Goal: Information Seeking & Learning: Learn about a topic

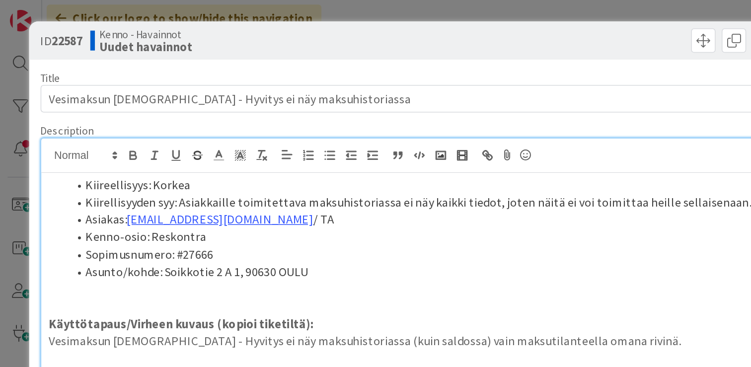
scroll to position [555, 0]
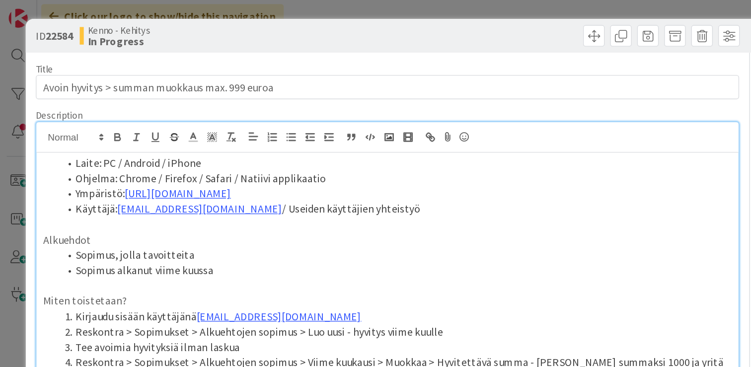
type textarea "x"
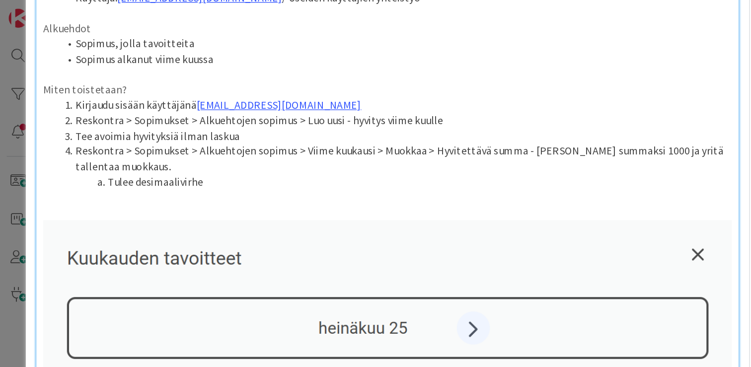
click at [163, 138] on li "Tulee desimaalivirhe" at bounding box center [291, 133] width 494 height 11
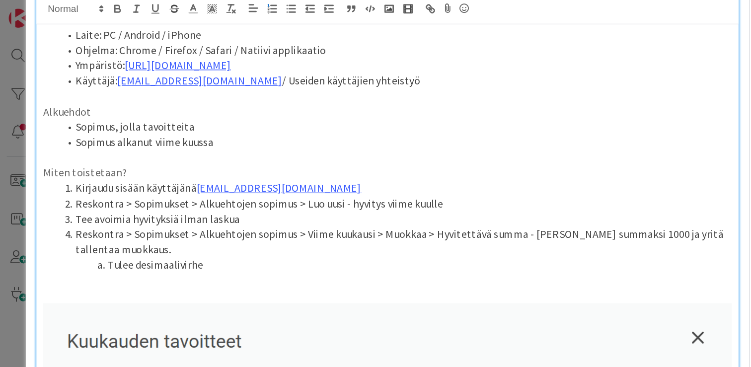
scroll to position [94, 0]
click at [160, 197] on li "Tulee desimaalivirhe" at bounding box center [291, 195] width 494 height 11
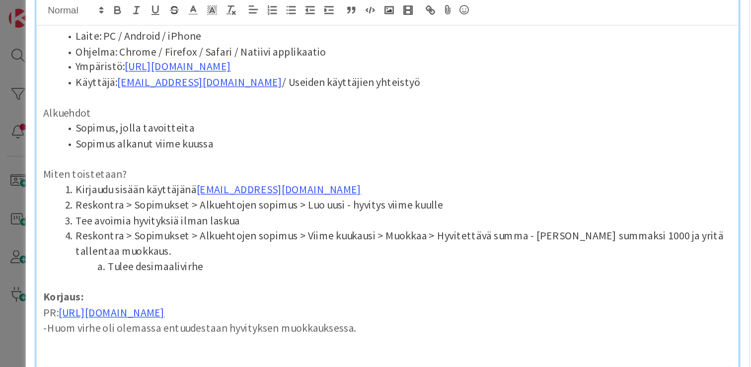
scroll to position [220, 0]
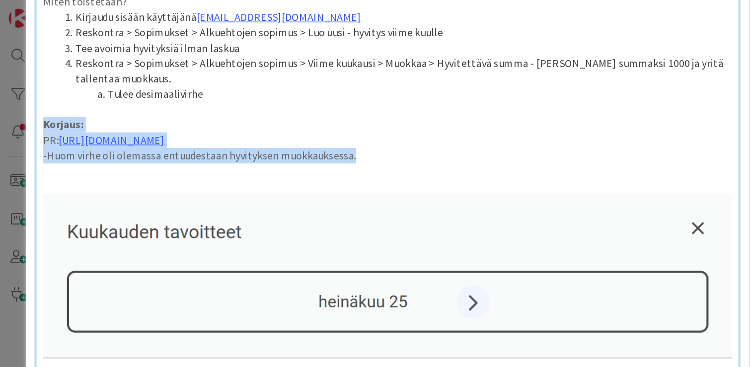
drag, startPoint x: 283, startPoint y: 111, endPoint x: 10, endPoint y: 97, distance: 272.6
click at [10, 97] on div "ID 22584 Kenno - Kehitys In Progress Title 46 / 128 Avoin hyvitys > summan muok…" at bounding box center [375, 183] width 751 height 367
copy div "Korjaus: PR: https://github.com/pandiafi/kenno/pull/8181 -Huom virhe oli olemas…"
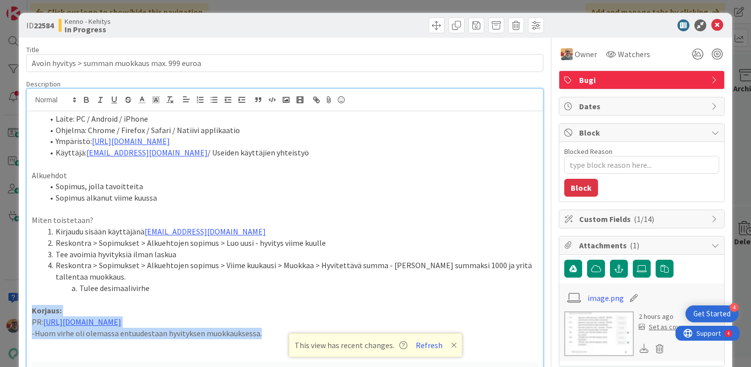
scroll to position [2, 0]
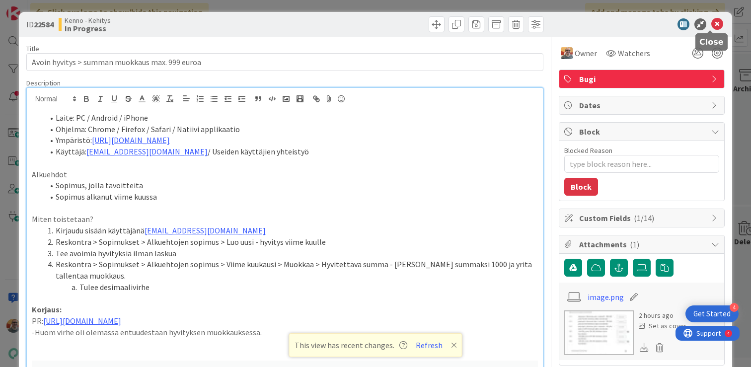
click at [711, 21] on icon at bounding box center [717, 24] width 12 height 12
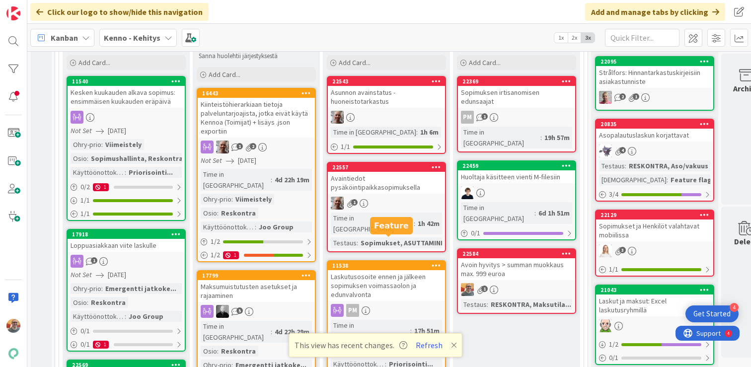
scroll to position [150, 0]
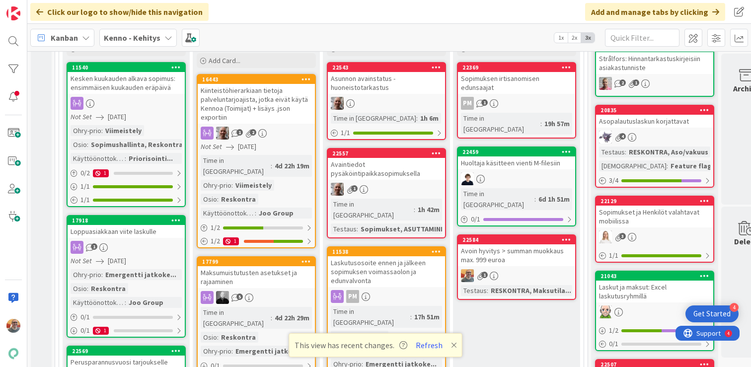
click at [514, 244] on div "Avoin hyvitys > summan muokkaus max. 999 euroa" at bounding box center [516, 255] width 117 height 22
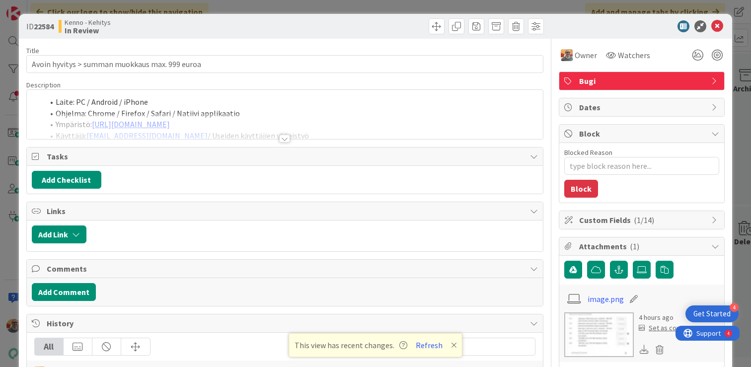
click at [319, 117] on div at bounding box center [285, 126] width 516 height 25
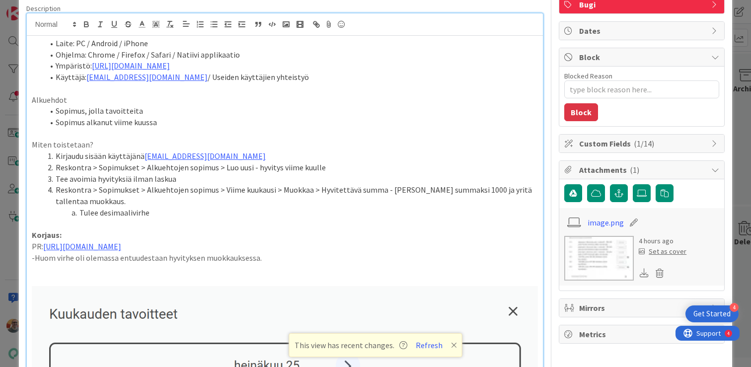
scroll to position [82, 0]
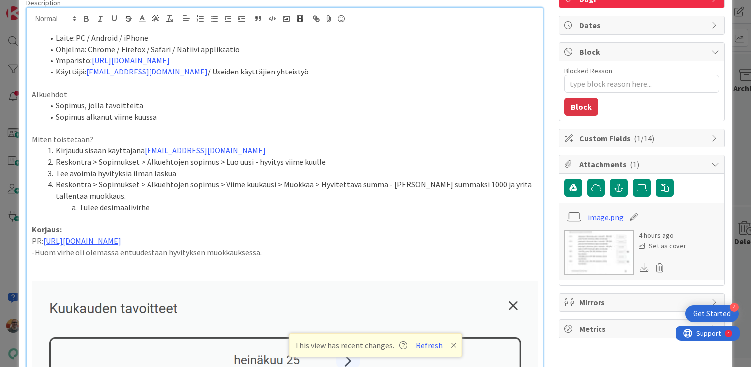
type textarea "x"
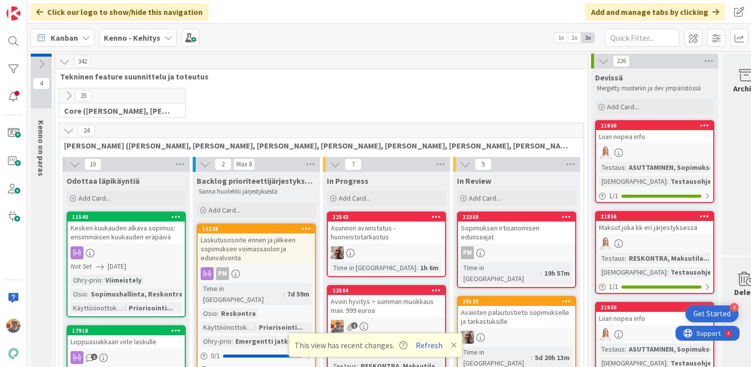
scroll to position [302, 0]
